Goal: Task Accomplishment & Management: Use online tool/utility

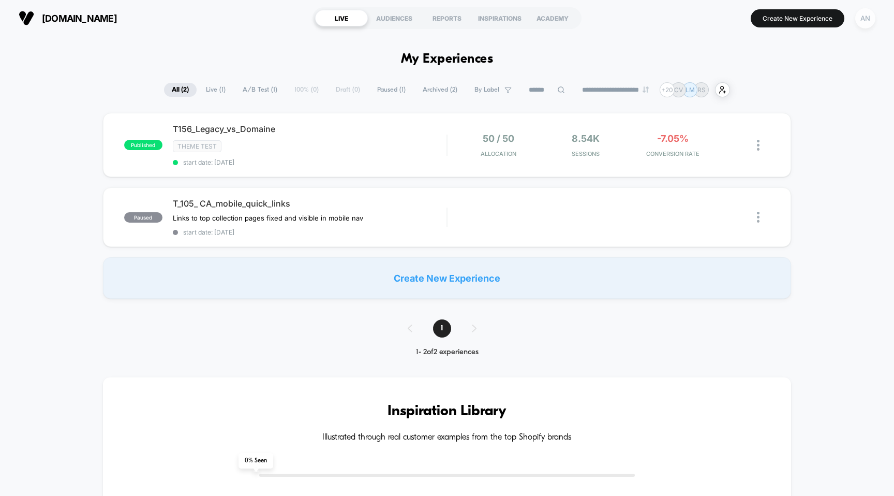
click at [866, 20] on div "AN" at bounding box center [866, 18] width 20 height 20
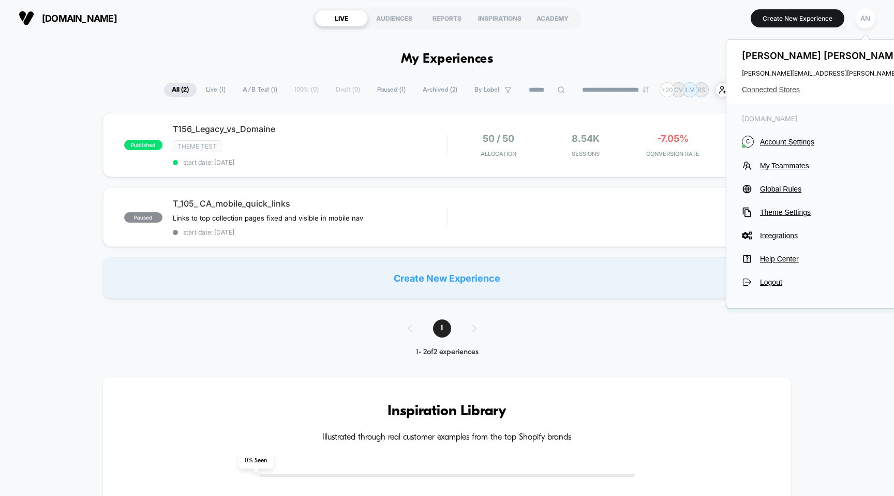
click at [789, 88] on span "Connected Stores" at bounding box center [844, 89] width 205 height 8
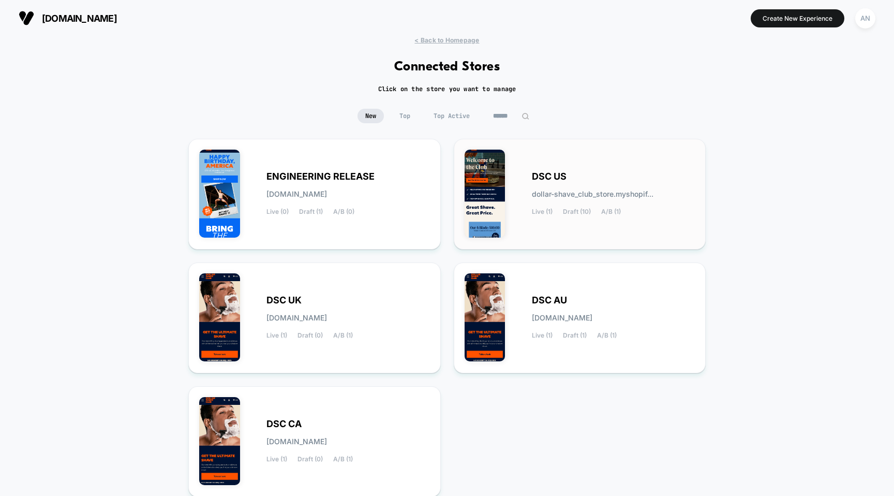
click at [558, 182] on div "DSC US dollar-shave_club_store.myshopif... Live (1) Draft (10) A/B (1)" at bounding box center [614, 194] width 164 height 42
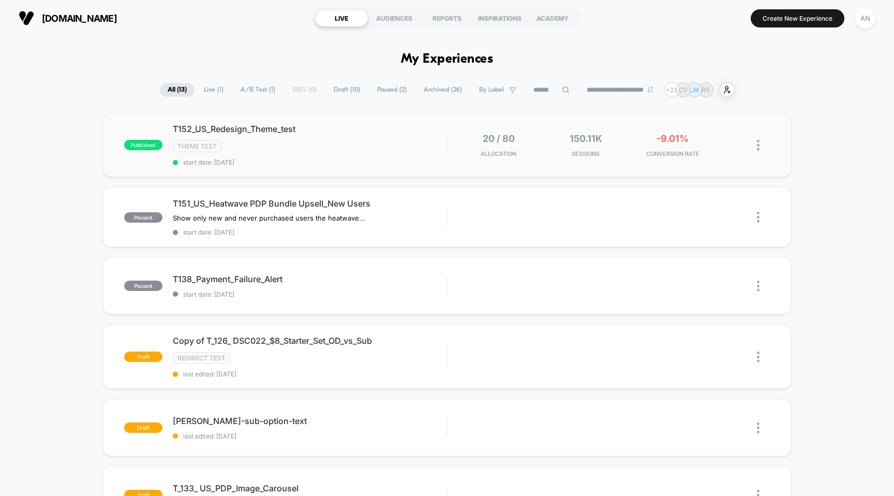
click at [308, 140] on div "Theme Test" at bounding box center [310, 146] width 274 height 12
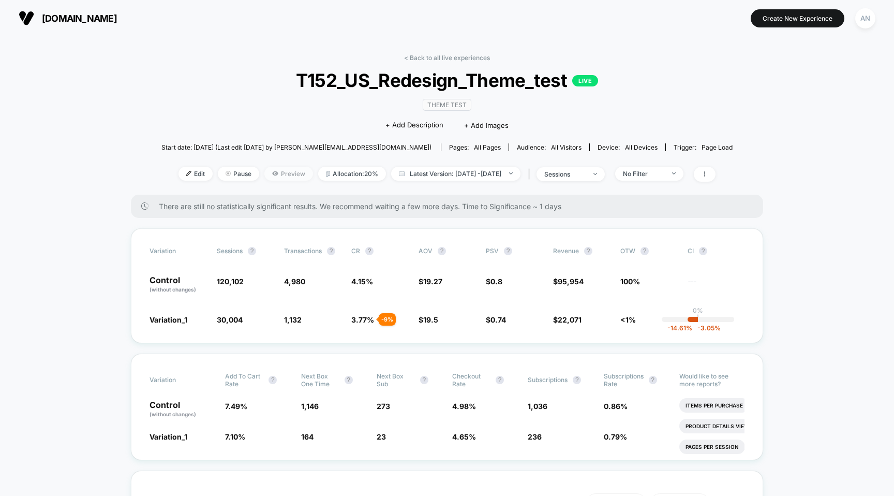
click at [275, 173] on icon at bounding box center [275, 173] width 1 height 1
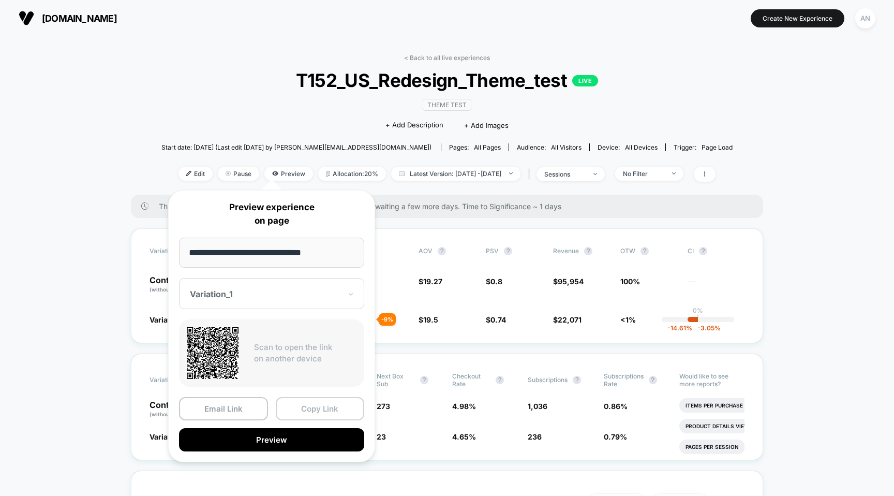
click at [319, 404] on button "Copy Link" at bounding box center [320, 408] width 89 height 23
